Goal: Task Accomplishment & Management: Complete application form

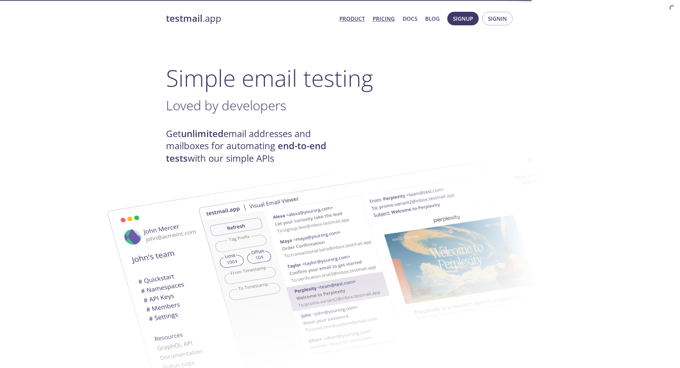
click at [386, 23] on link "Pricing" at bounding box center [384, 18] width 22 height 9
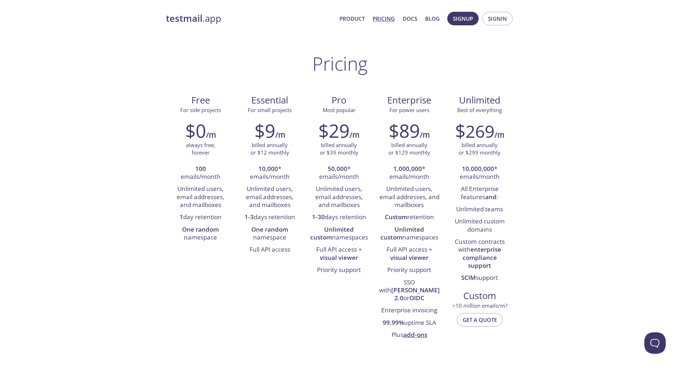
click at [350, 24] on span "Product Pricing Docs Blog" at bounding box center [389, 18] width 108 height 17
click at [353, 20] on link "Product" at bounding box center [352, 18] width 25 height 9
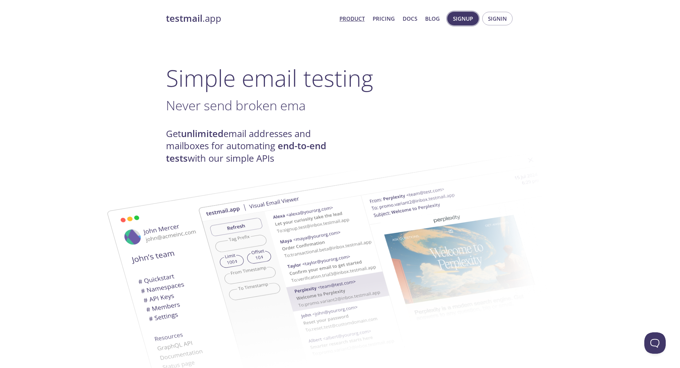
click at [472, 18] on span "Signup" at bounding box center [463, 18] width 20 height 9
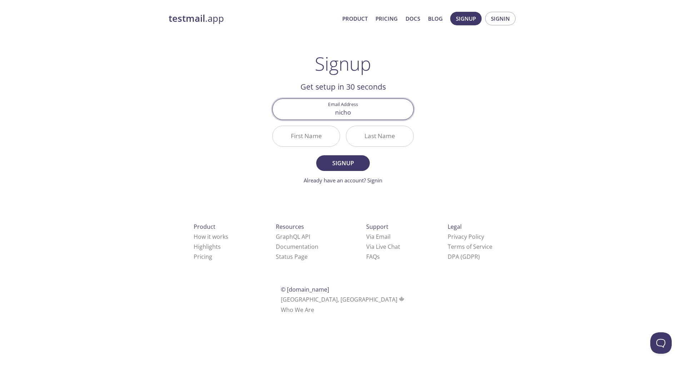
type input "[PERSON_NAME][EMAIL_ADDRESS][PERSON_NAME][DOMAIN_NAME]"
type input "[PERSON_NAME]"
type input "m"
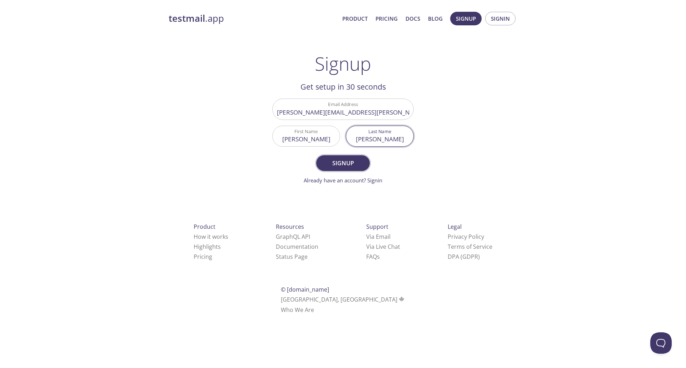
type input "[PERSON_NAME]"
click at [339, 161] on span "Signup" at bounding box center [343, 163] width 38 height 10
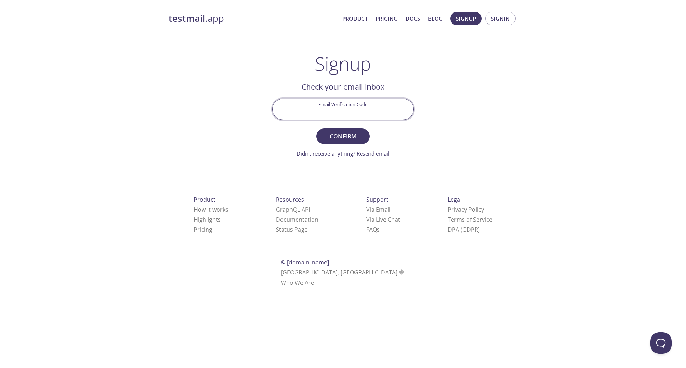
click at [341, 112] on input "Email Verification Code" at bounding box center [342, 109] width 141 height 20
paste input "4G7C6QT"
type input "4G7C6QT"
click at [339, 141] on span "Confirm" at bounding box center [343, 136] width 38 height 10
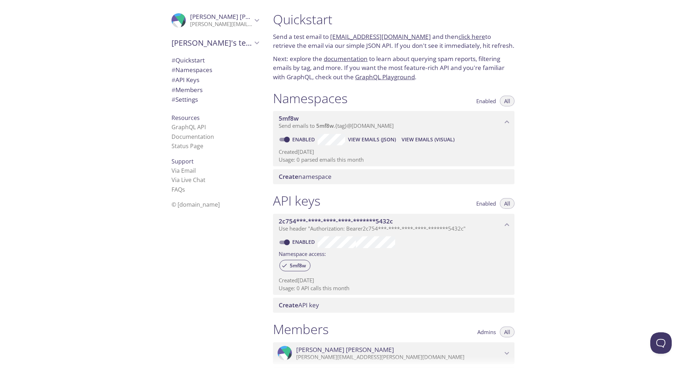
click at [186, 55] on div "# Quickstart" at bounding box center [215, 60] width 99 height 10
drag, startPoint x: 421, startPoint y: 35, endPoint x: 331, endPoint y: 33, distance: 90.0
click at [331, 33] on p "Send a test email to [EMAIL_ADDRESS][DOMAIN_NAME] and then click here to retrie…" at bounding box center [393, 40] width 241 height 18
copy link "[EMAIL_ADDRESS][DOMAIN_NAME]"
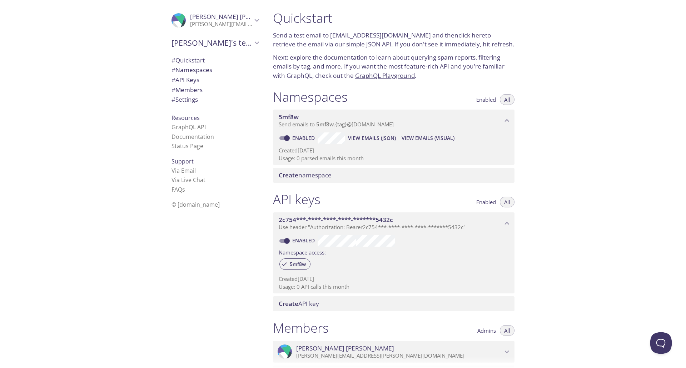
click at [544, 55] on div "Quickstart Send a test email to [EMAIL_ADDRESS][DOMAIN_NAME] and then click her…" at bounding box center [476, 184] width 419 height 368
click at [466, 33] on link "click here" at bounding box center [471, 35] width 27 height 8
click at [286, 139] on input "Enabled" at bounding box center [287, 138] width 26 height 9
click at [279, 138] on span at bounding box center [284, 138] width 14 height 9
click at [279, 138] on input "Disabled" at bounding box center [281, 138] width 26 height 9
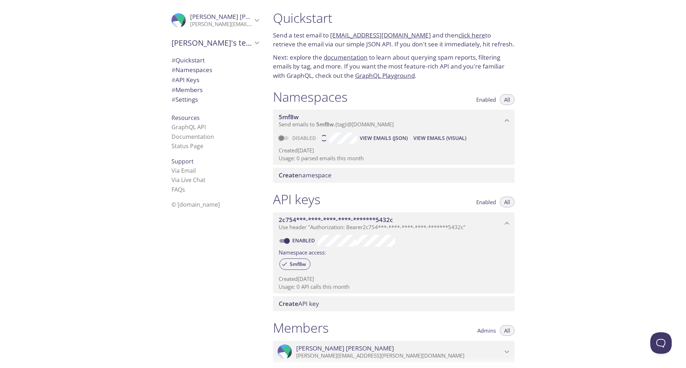
checkbox input "true"
click at [354, 160] on p "Usage: 0 parsed emails this month" at bounding box center [394, 158] width 230 height 7
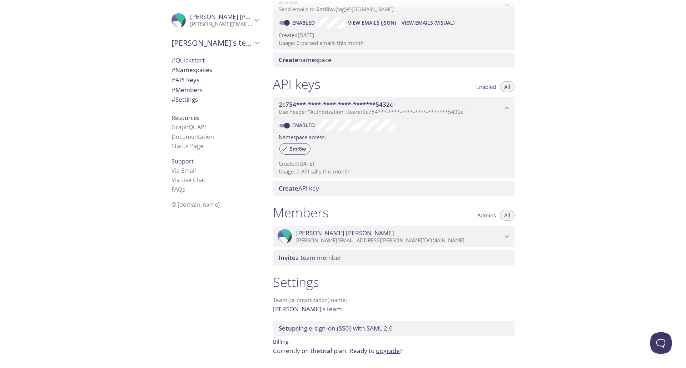
scroll to position [104, 0]
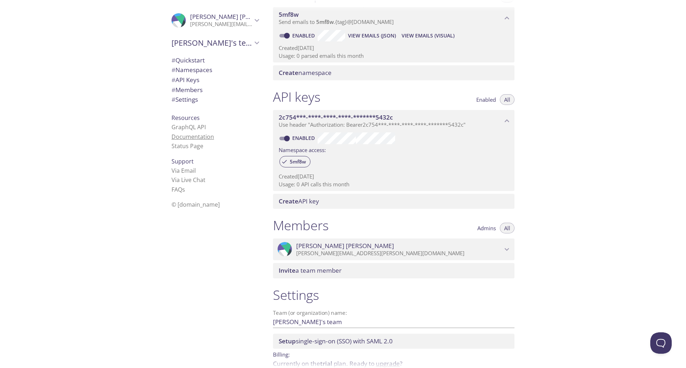
click at [196, 137] on link "Documentation" at bounding box center [192, 137] width 42 height 8
